Goal: Information Seeking & Learning: Learn about a topic

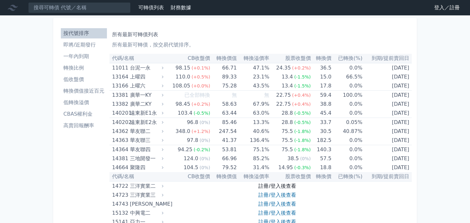
click at [271, 186] on link "註冊/登入後查看" at bounding box center [277, 186] width 37 height 6
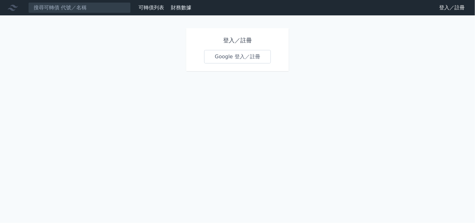
click at [227, 58] on link "Google 登入／註冊" at bounding box center [237, 56] width 67 height 13
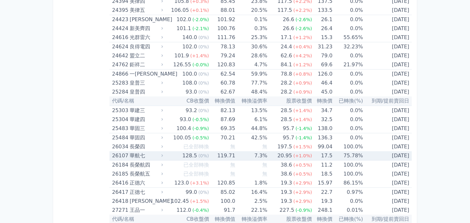
scroll to position [737, 0]
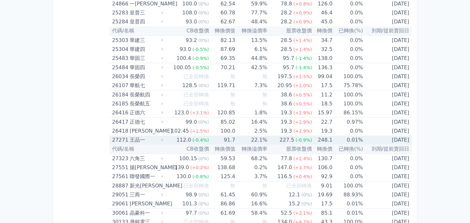
click at [352, 138] on td "0.01%" at bounding box center [348, 140] width 30 height 9
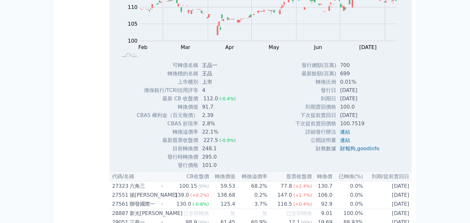
scroll to position [929, 0]
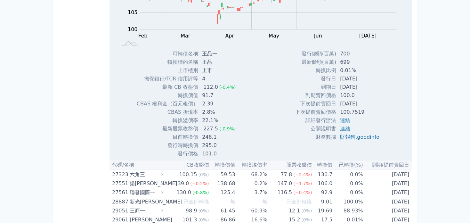
drag, startPoint x: 185, startPoint y: 130, endPoint x: 172, endPoint y: 133, distance: 13.0
click at [172, 133] on tbody "可轉債名稱 王品一 轉換標的名稱 王品 上市櫃別 上市 擔保銀行/TCRI信用評等 4 最新 CB 收盤價 112.0 (-0.4%) 91.7" at bounding box center [189, 104] width 104 height 108
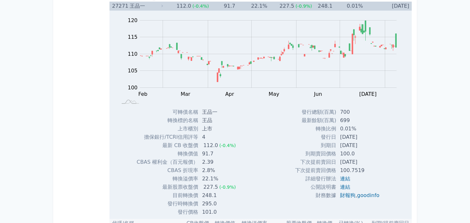
scroll to position [897, 0]
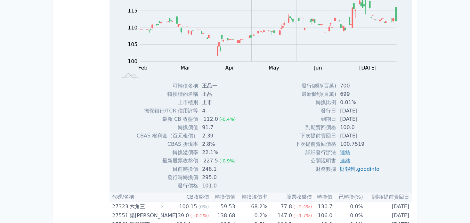
drag, startPoint x: 337, startPoint y: 109, endPoint x: 370, endPoint y: 107, distance: 33.4
click at [370, 107] on td "[DATE]" at bounding box center [360, 111] width 48 height 8
drag, startPoint x: 336, startPoint y: 118, endPoint x: 373, endPoint y: 115, distance: 36.6
click at [373, 115] on td "[DATE]" at bounding box center [360, 119] width 48 height 8
drag, startPoint x: 336, startPoint y: 126, endPoint x: 356, endPoint y: 128, distance: 20.3
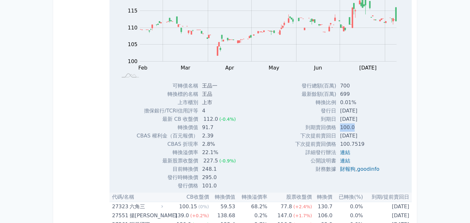
click at [356, 128] on td "100.0" at bounding box center [360, 127] width 48 height 8
drag, startPoint x: 200, startPoint y: 175, endPoint x: 219, endPoint y: 174, distance: 18.9
click at [219, 174] on td "295.0" at bounding box center [219, 177] width 43 height 8
drag, startPoint x: 239, startPoint y: 179, endPoint x: 241, endPoint y: 183, distance: 4.5
click at [239, 179] on div "可轉債名稱 王品一 轉換標的名稱 王品 上市櫃別 上市 擔保銀行/TCRI信用評等 4 最新 CB 收盤價 112.0 (-0.4%) 轉換價值 91.7 2…" at bounding box center [189, 136] width 120 height 108
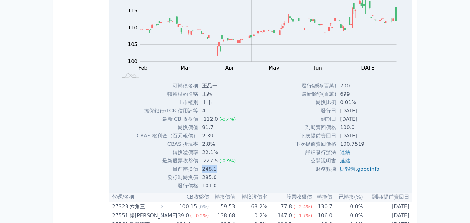
drag, startPoint x: 201, startPoint y: 167, endPoint x: 220, endPoint y: 167, distance: 18.9
click at [220, 167] on td "248.1" at bounding box center [219, 169] width 43 height 8
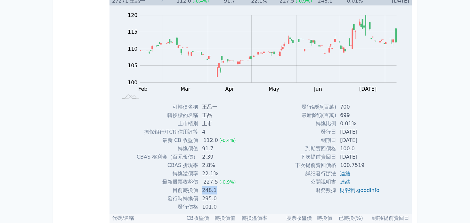
scroll to position [865, 0]
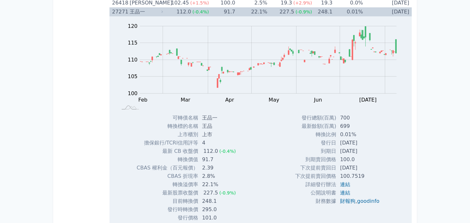
click at [119, 11] on div "27271" at bounding box center [120, 11] width 16 height 9
